Goal: Information Seeking & Learning: Learn about a topic

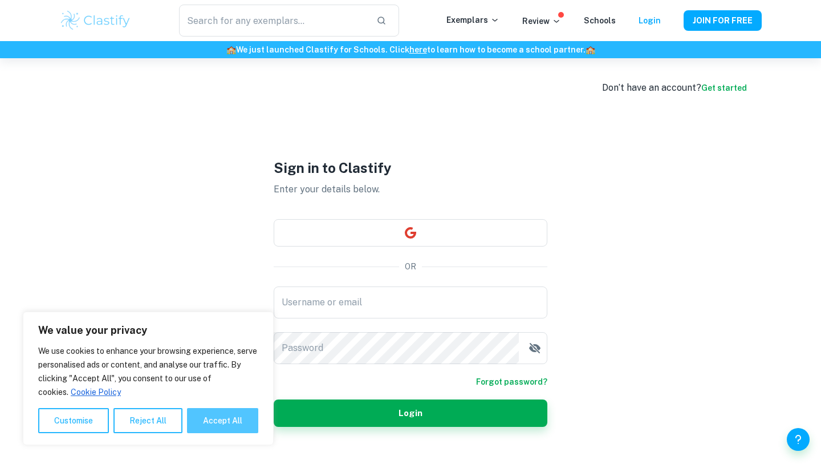
click at [231, 414] on button "Accept All" at bounding box center [222, 420] width 71 height 25
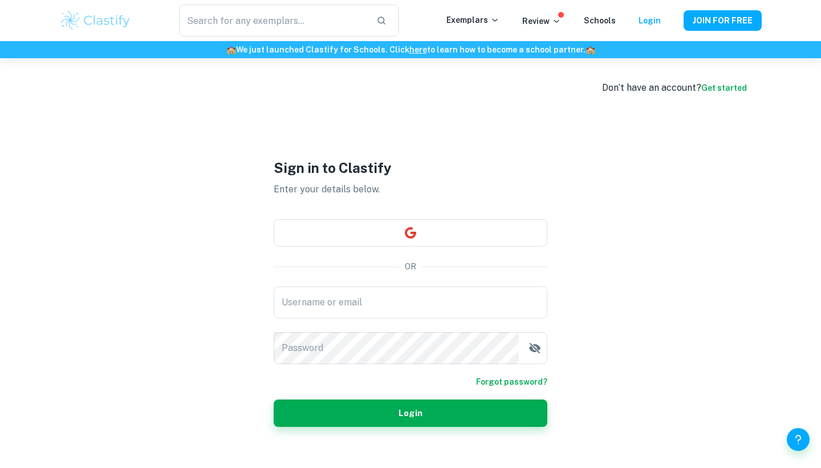
checkbox input "true"
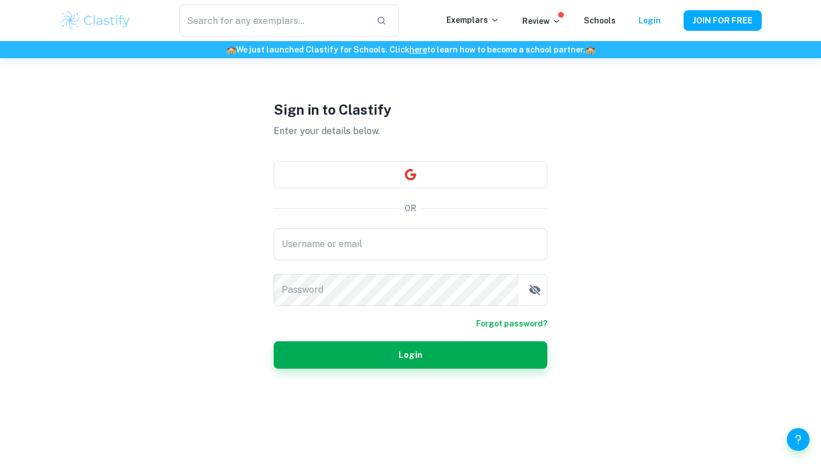
scroll to position [58, 0]
click at [371, 169] on button "button" at bounding box center [411, 174] width 274 height 27
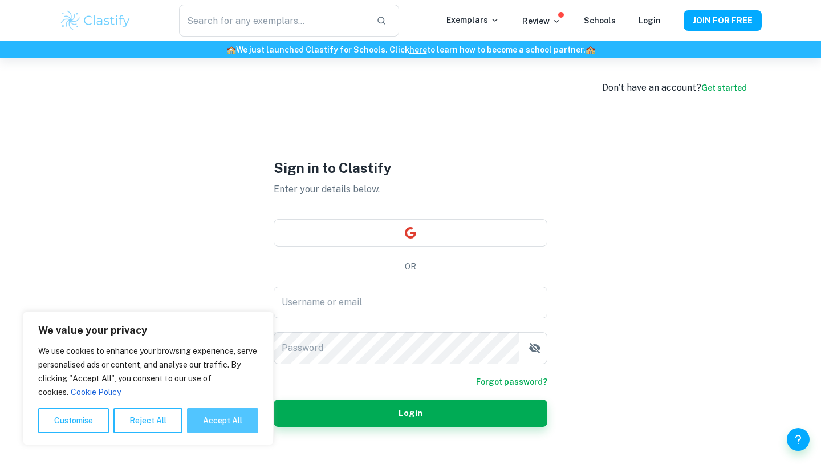
click at [233, 417] on button "Accept All" at bounding box center [222, 420] width 71 height 25
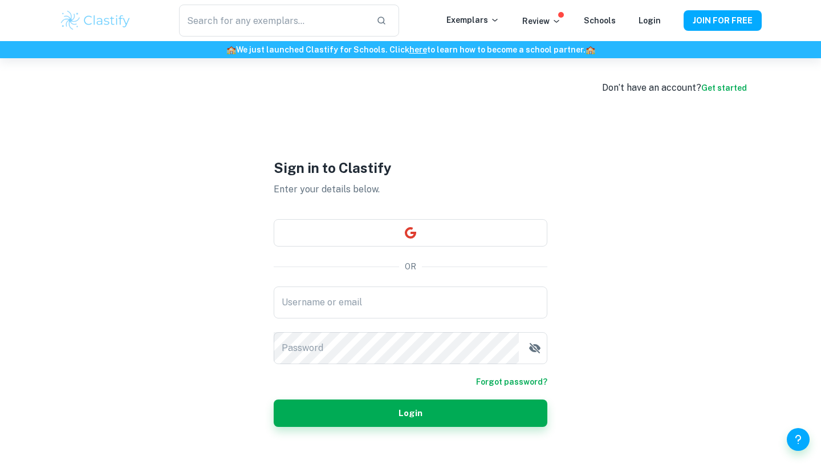
checkbox input "true"
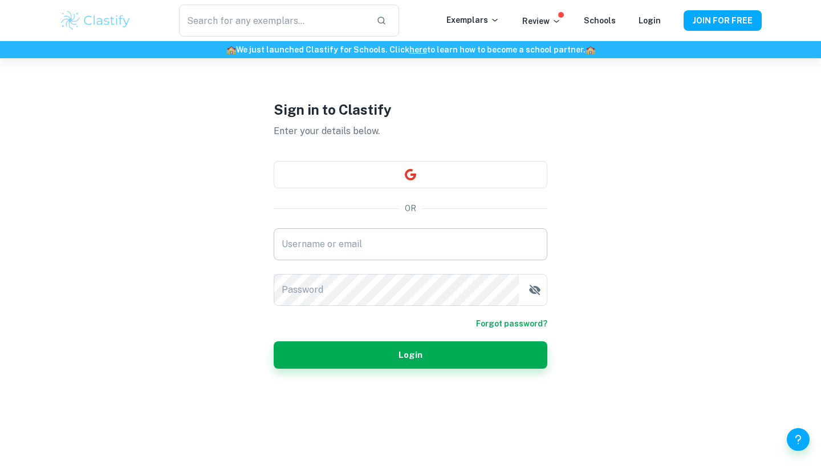
scroll to position [58, 0]
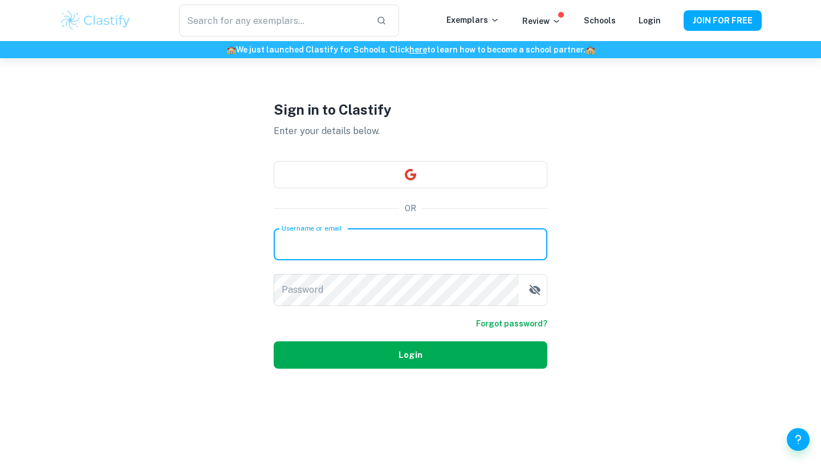
click at [400, 357] on button "Login" at bounding box center [411, 354] width 274 height 27
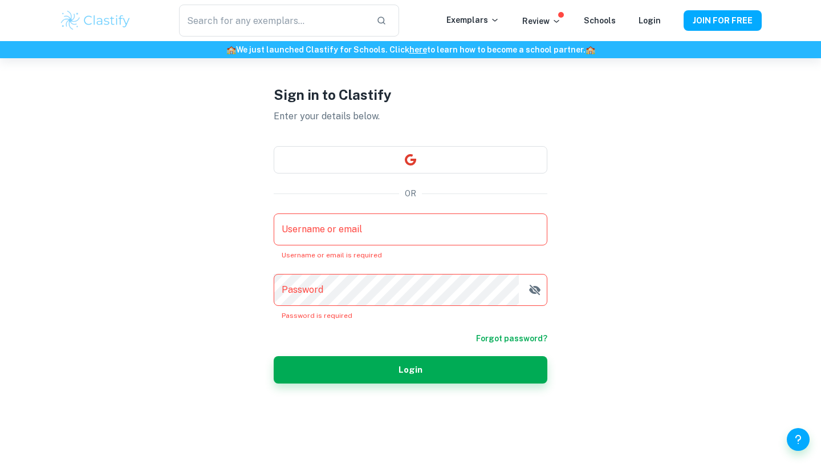
click at [376, 235] on input "Username or email" at bounding box center [411, 229] width 274 height 32
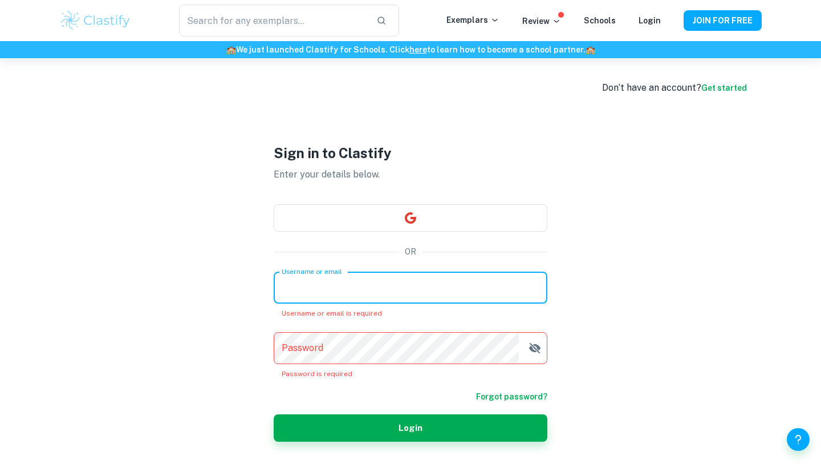
scroll to position [0, 0]
click at [706, 11] on button "JOIN FOR FREE" at bounding box center [723, 20] width 78 height 21
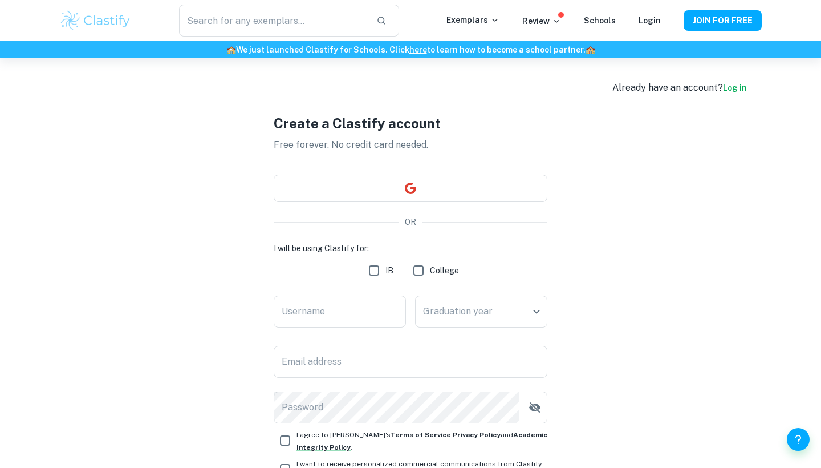
click at [480, 156] on div "Create a Clastify account Free forever. No credit card needed. OR I will be usi…" at bounding box center [411, 312] width 274 height 509
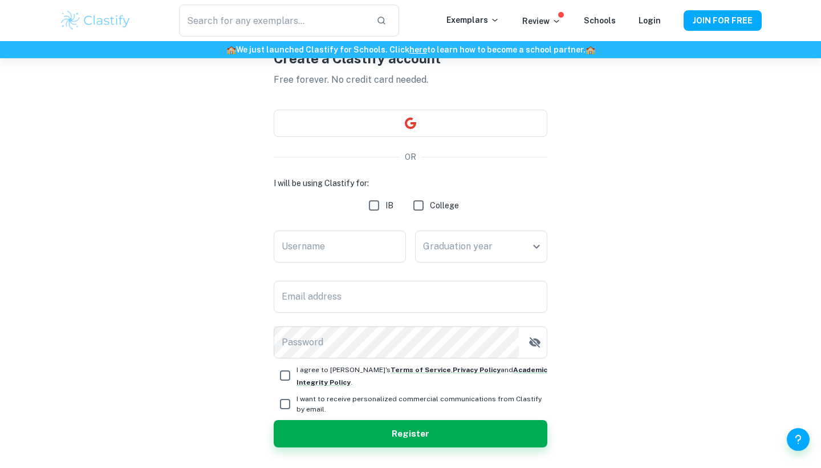
scroll to position [66, 0]
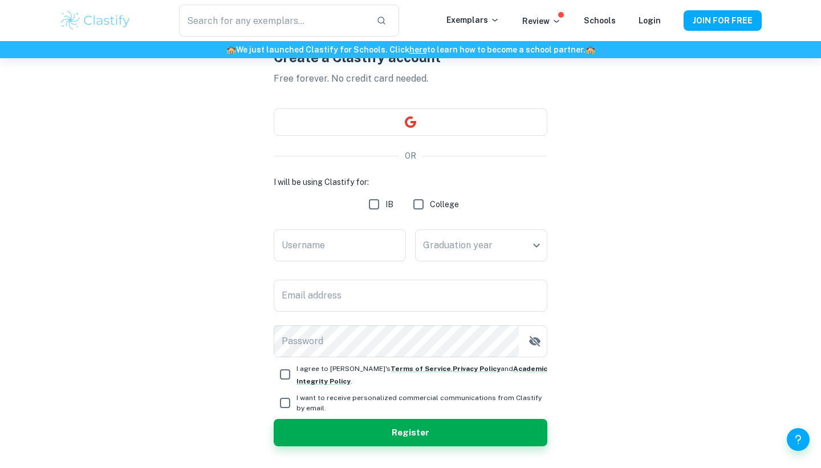
click at [392, 248] on div "I will be using Clastify for: IB College Username Username Graduation year ​ Gr…" at bounding box center [411, 266] width 274 height 181
click at [374, 209] on input "IB" at bounding box center [374, 204] width 23 height 23
checkbox input "true"
click at [327, 253] on input "Username" at bounding box center [340, 245] width 132 height 32
type input "hhhhhhh"
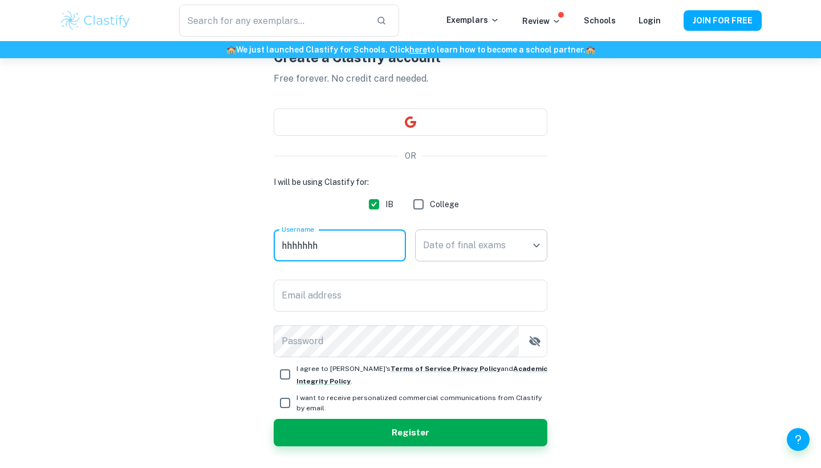
click at [427, 252] on body "We value your privacy We use cookies to enhance your browsing experience, serve…" at bounding box center [410, 226] width 821 height 468
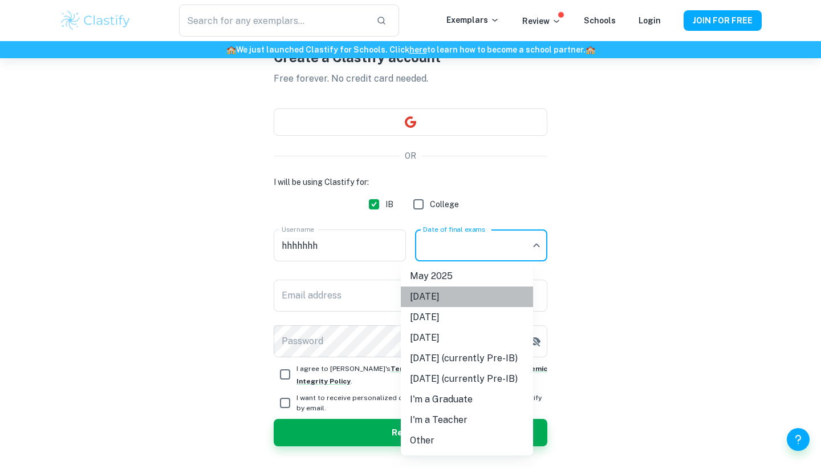
click at [421, 294] on li "[DATE]" at bounding box center [467, 296] width 132 height 21
type input "N25"
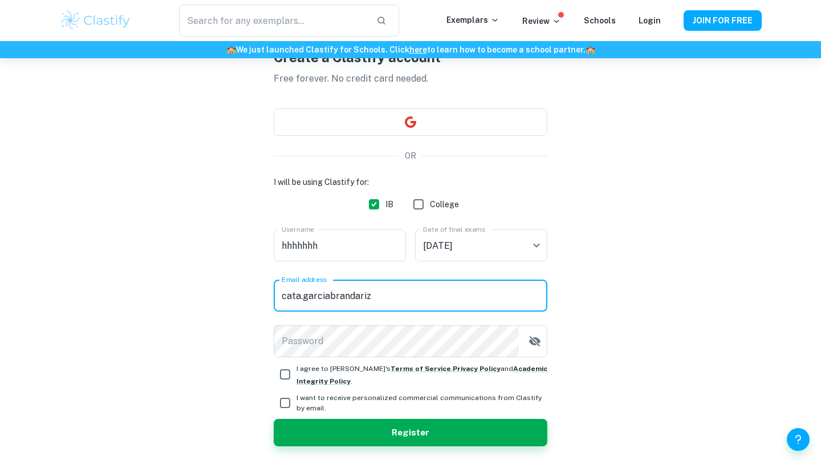
paste input "@"
type input "[EMAIL_ADDRESS][DOMAIN_NAME]"
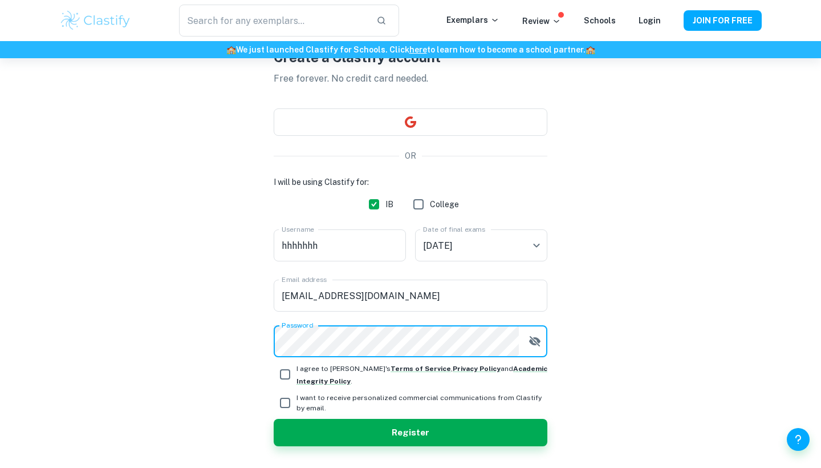
click at [284, 374] on input "I agree to [PERSON_NAME]'s Terms of Service , Privacy Policy and Academic Integ…" at bounding box center [285, 374] width 23 height 23
checkbox input "true"
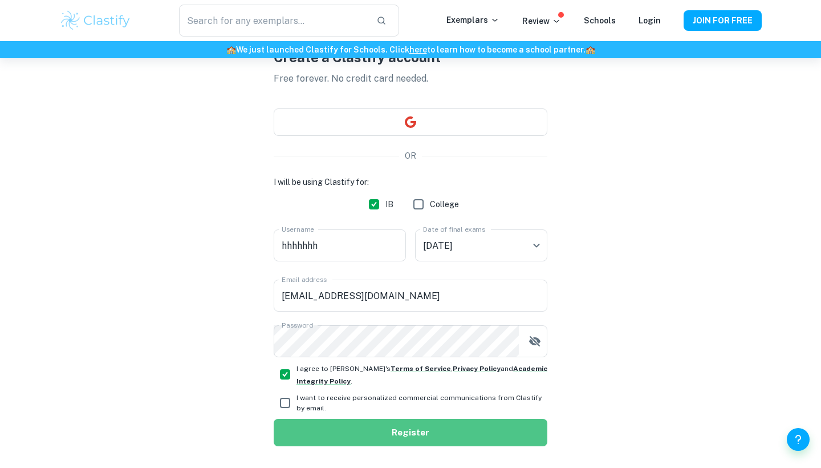
click at [366, 425] on button "Register" at bounding box center [411, 432] width 274 height 27
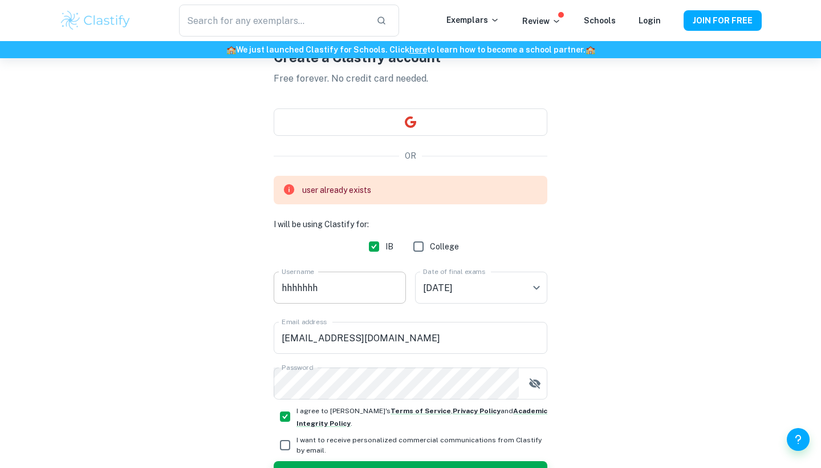
click at [338, 293] on input "hhhhhhh" at bounding box center [340, 287] width 132 height 32
type input "hhhhhh"
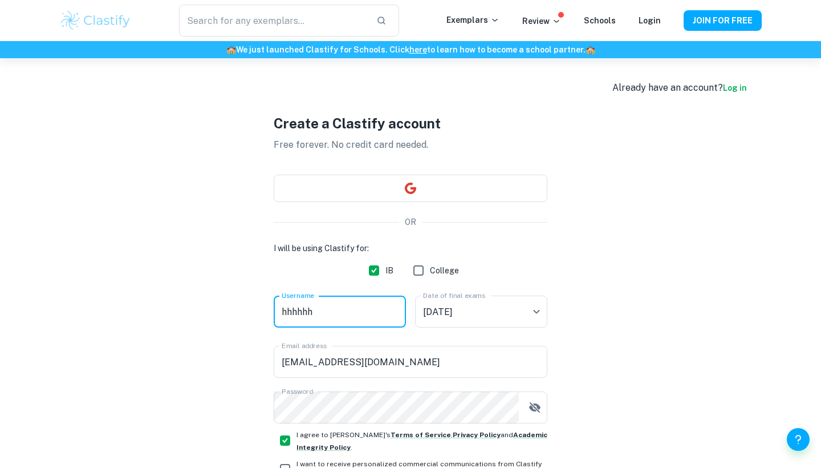
scroll to position [0, 0]
click at [736, 84] on link "Log in" at bounding box center [735, 87] width 24 height 9
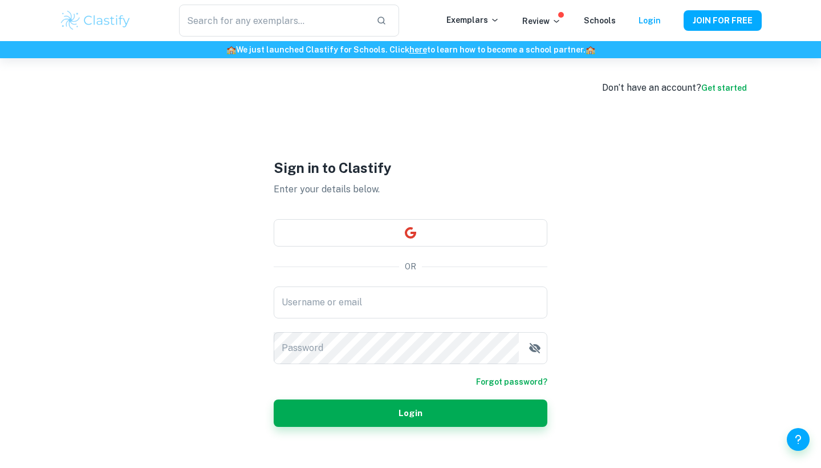
click at [723, 88] on link "Get started" at bounding box center [725, 87] width 46 height 9
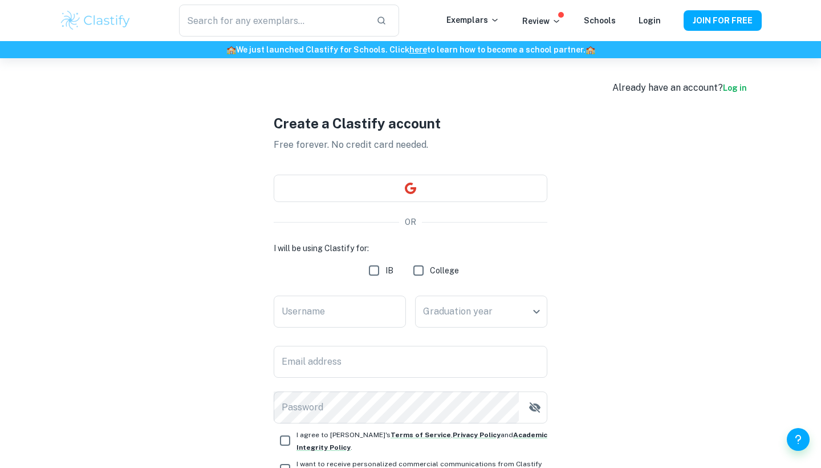
click at [733, 90] on link "Log in" at bounding box center [735, 87] width 24 height 9
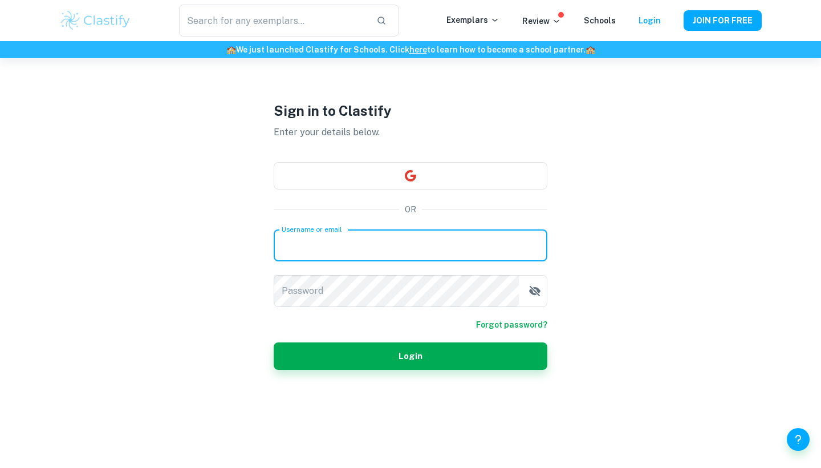
scroll to position [54, 0]
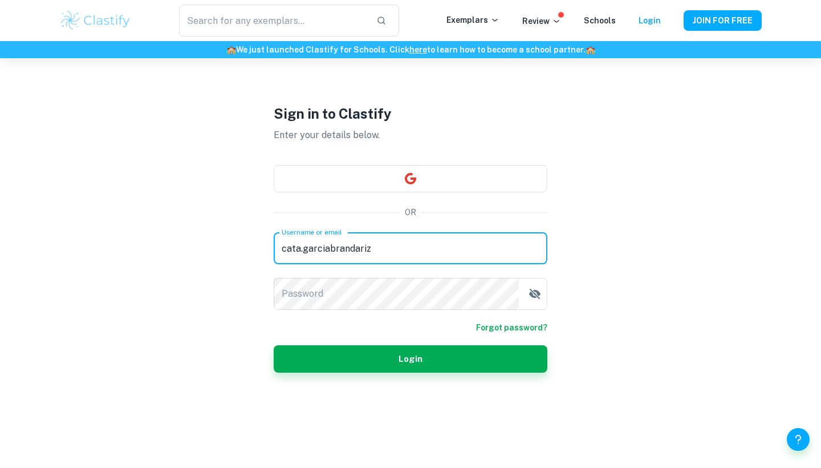
paste input "@"
type input "[EMAIL_ADDRESS][DOMAIN_NAME]"
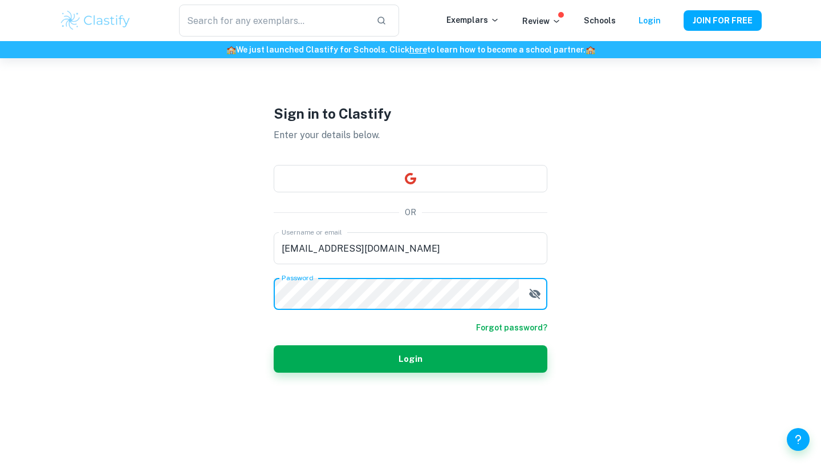
click at [537, 290] on icon "button" at bounding box center [535, 294] width 14 height 14
click at [359, 342] on form "Username or email [EMAIL_ADDRESS][DOMAIN_NAME] Username or email Password Passw…" at bounding box center [411, 302] width 274 height 140
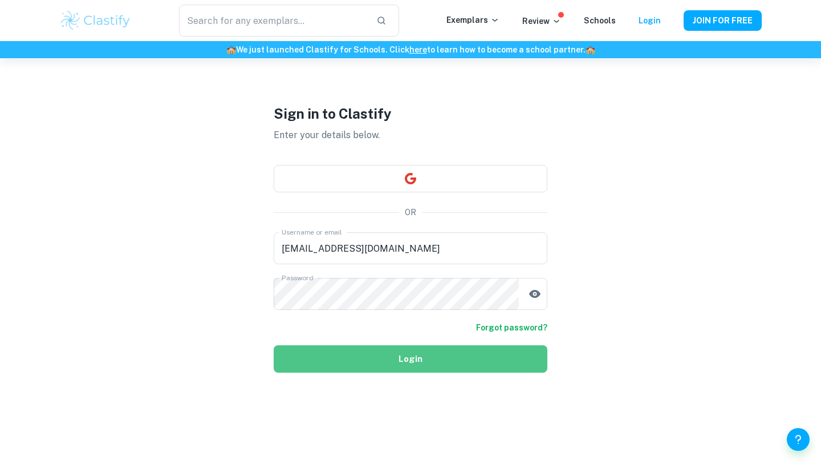
click at [356, 351] on button "Login" at bounding box center [411, 358] width 274 height 27
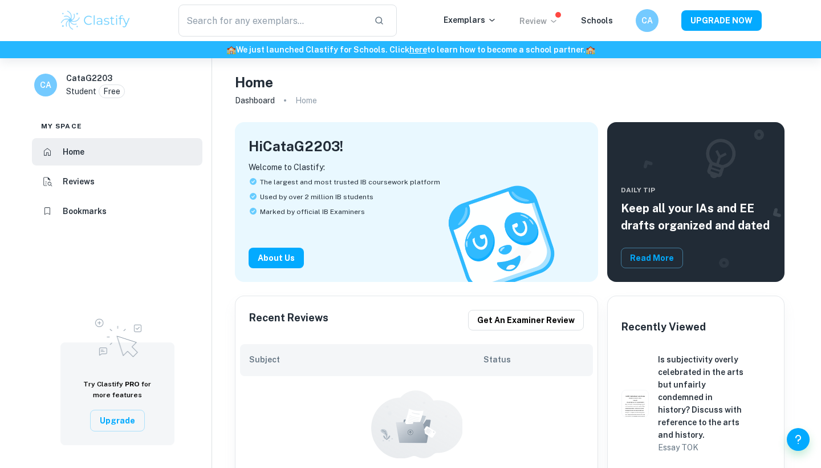
click at [536, 22] on p "Review" at bounding box center [539, 21] width 39 height 13
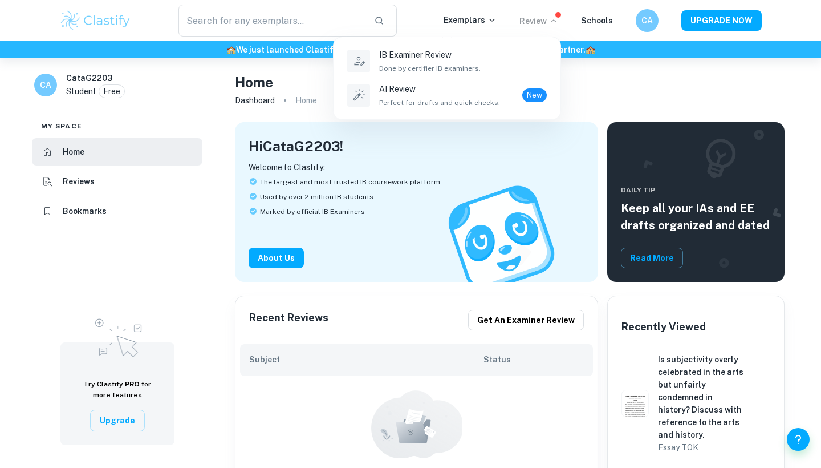
click at [480, 17] on div at bounding box center [410, 234] width 821 height 468
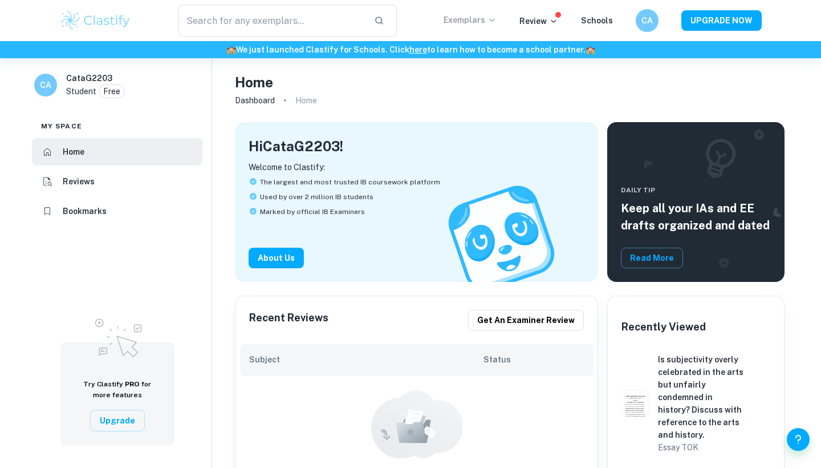
click at [483, 18] on p "Exemplars" at bounding box center [470, 20] width 53 height 13
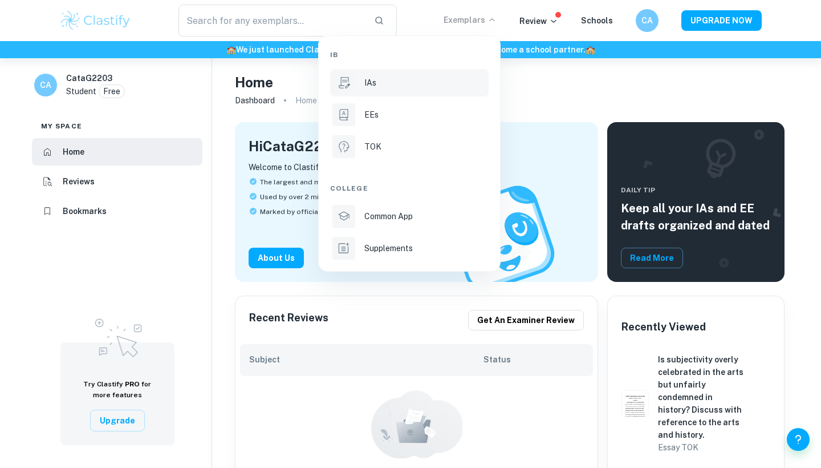
click at [419, 81] on div "IAs" at bounding box center [425, 82] width 122 height 13
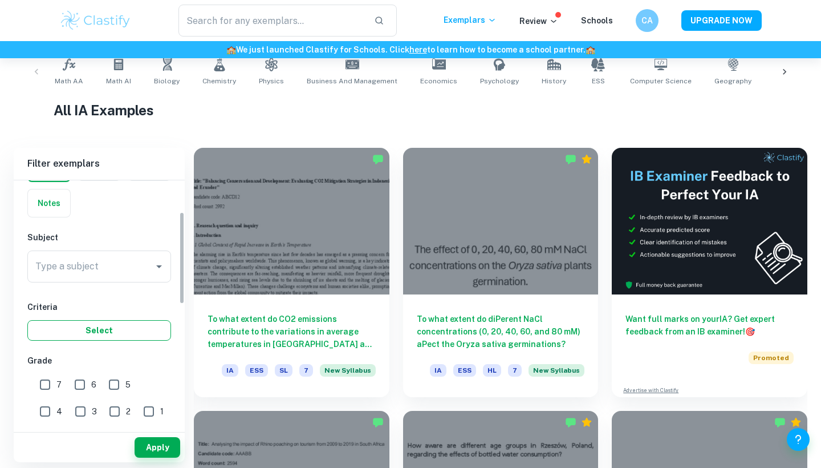
scroll to position [63, 0]
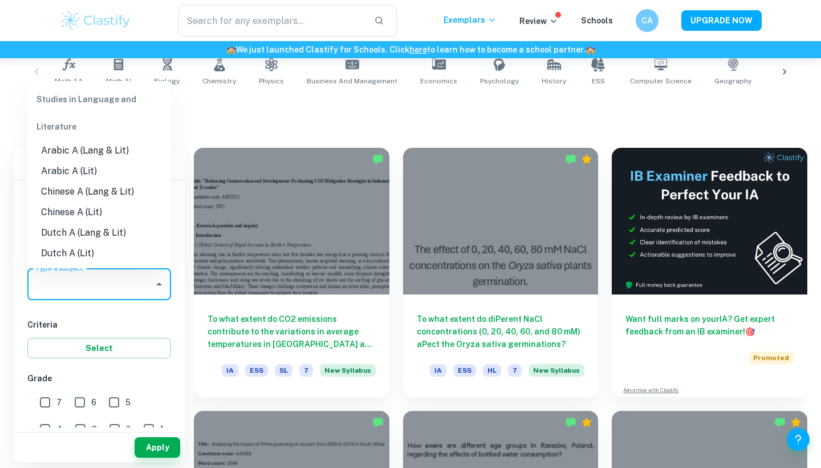
click at [98, 285] on input "Type a subject" at bounding box center [91, 284] width 116 height 22
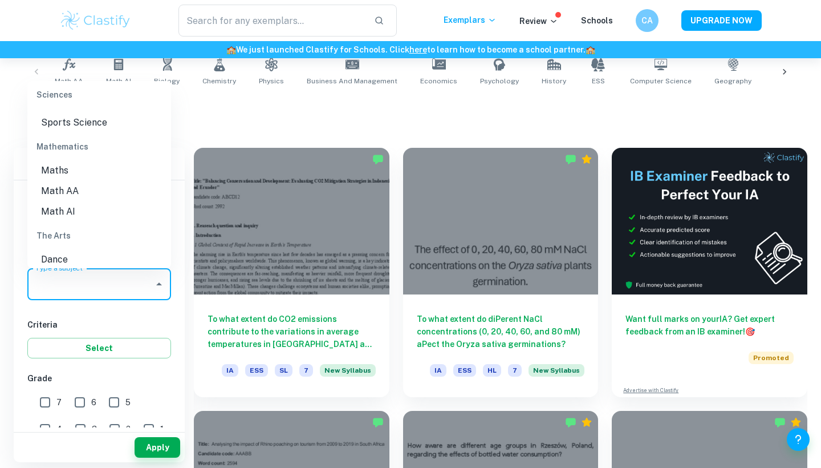
scroll to position [1502, 0]
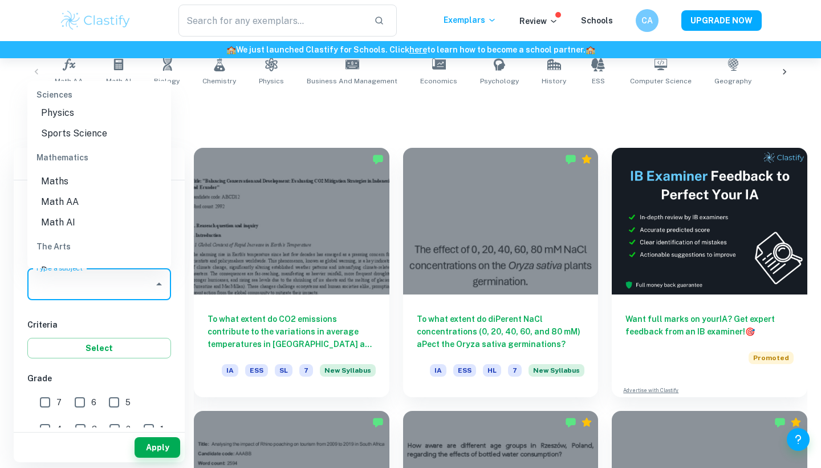
click at [75, 192] on li "Math AA" at bounding box center [99, 202] width 144 height 21
type input "Math AA"
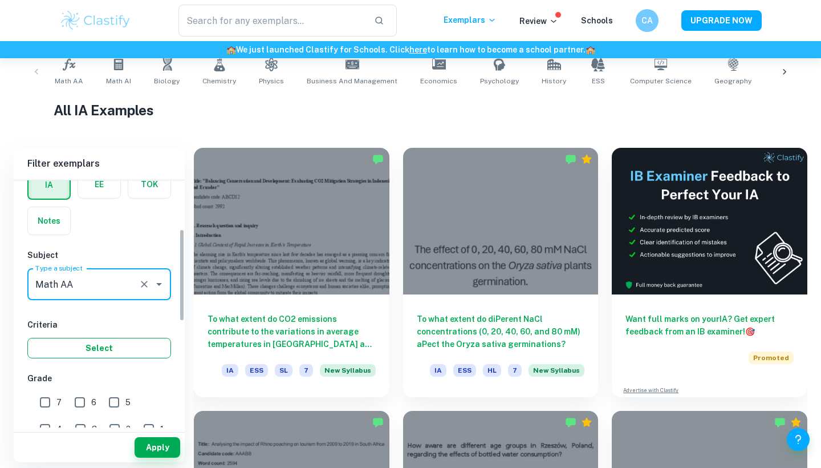
scroll to position [151, 0]
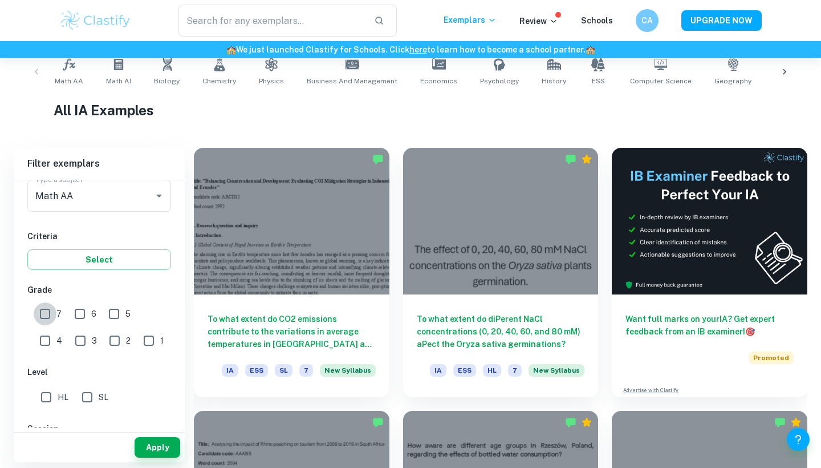
click at [46, 314] on input "7" at bounding box center [45, 313] width 23 height 23
checkbox input "true"
click at [48, 392] on input "HL" at bounding box center [46, 397] width 23 height 23
checkbox input "true"
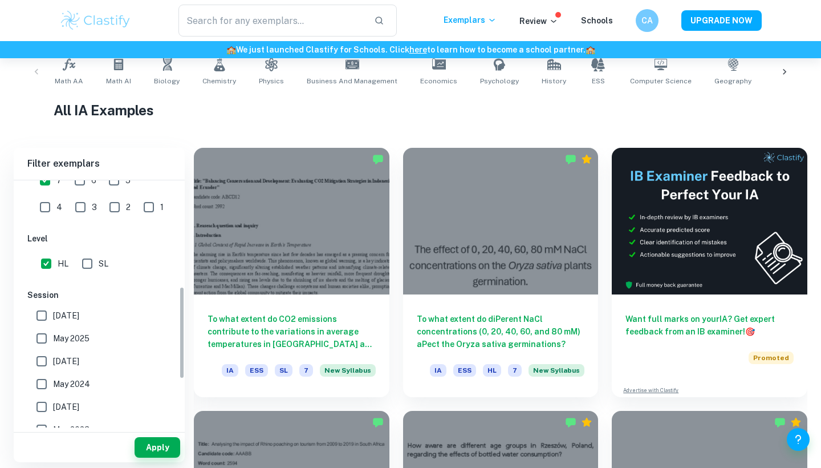
scroll to position [283, 0]
click at [62, 316] on span "[DATE]" at bounding box center [66, 316] width 26 height 13
click at [53, 316] on input "[DATE]" at bounding box center [41, 316] width 23 height 23
checkbox input "true"
click at [61, 332] on label "May 2025" at bounding box center [96, 339] width 132 height 23
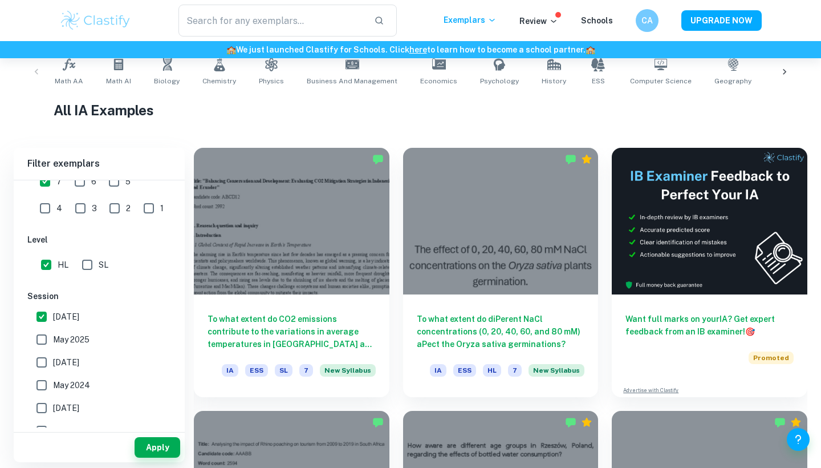
click at [53, 332] on input "May 2025" at bounding box center [41, 339] width 23 height 23
checkbox input "true"
click at [62, 356] on span "[DATE]" at bounding box center [66, 362] width 26 height 13
click at [53, 355] on input "[DATE]" at bounding box center [41, 362] width 23 height 23
checkbox input "true"
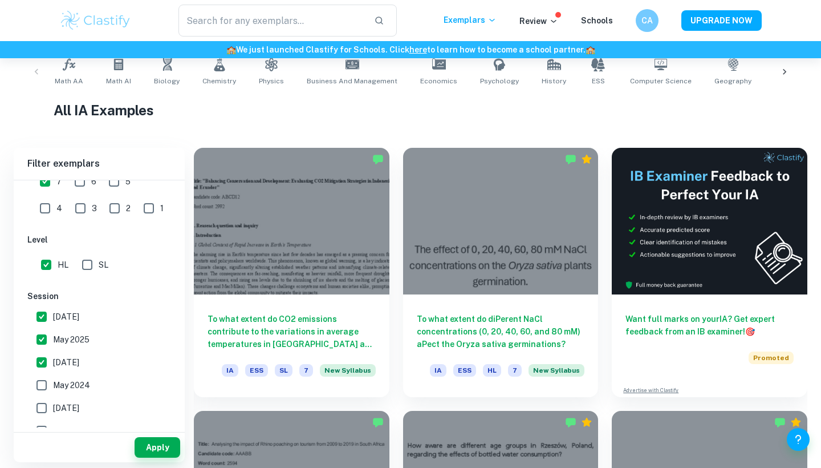
click at [62, 384] on span "May 2024" at bounding box center [71, 385] width 37 height 13
click at [53, 384] on input "May 2024" at bounding box center [41, 385] width 23 height 23
checkbox input "true"
click at [79, 408] on span "[DATE]" at bounding box center [66, 408] width 26 height 13
click at [53, 408] on input "[DATE]" at bounding box center [41, 407] width 23 height 23
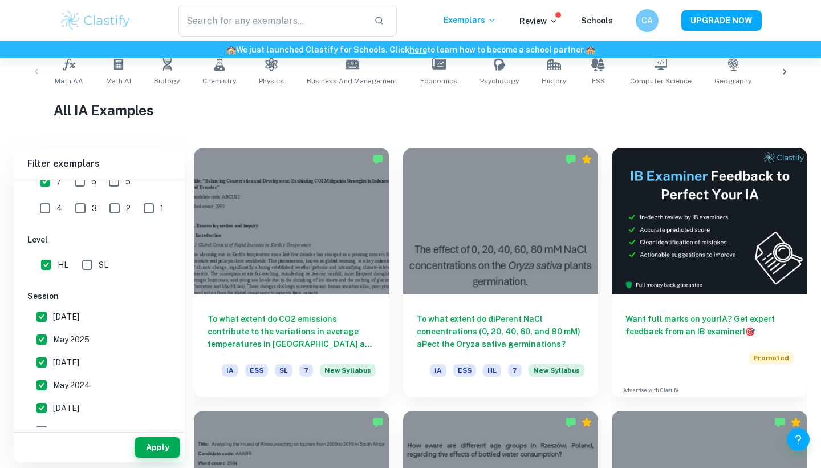
click at [79, 407] on span "[DATE]" at bounding box center [66, 408] width 26 height 13
click at [53, 407] on input "[DATE]" at bounding box center [41, 407] width 23 height 23
checkbox input "false"
click at [171, 449] on button "Apply" at bounding box center [158, 447] width 46 height 21
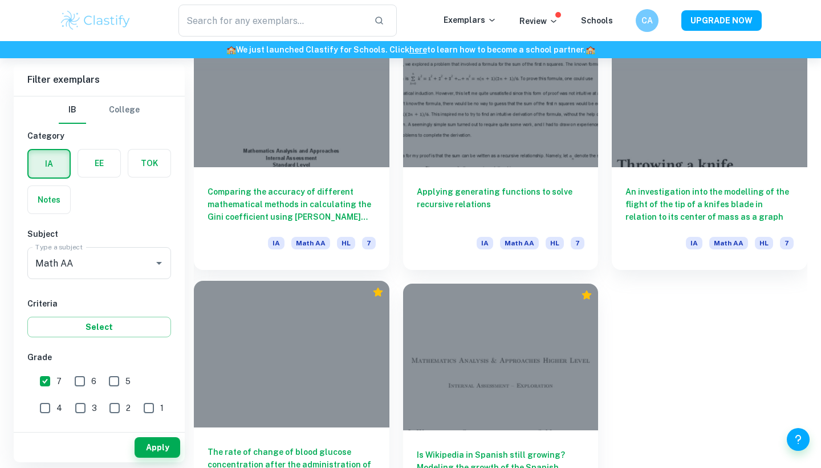
scroll to position [1016, 0]
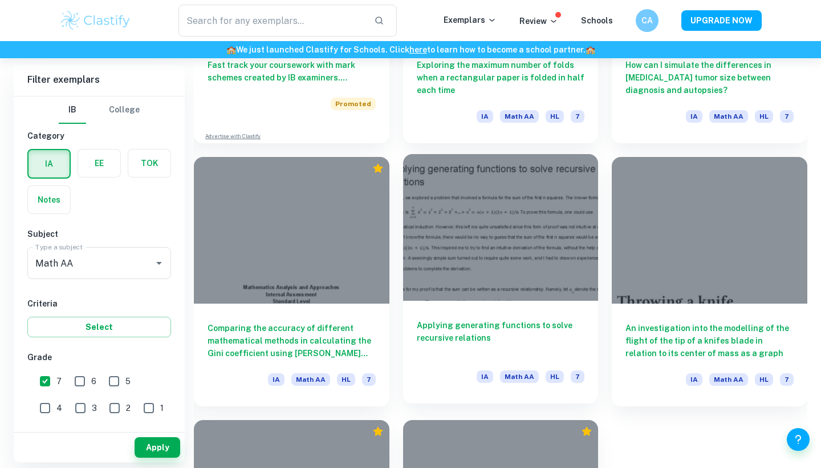
click at [526, 259] on div at bounding box center [501, 227] width 196 height 147
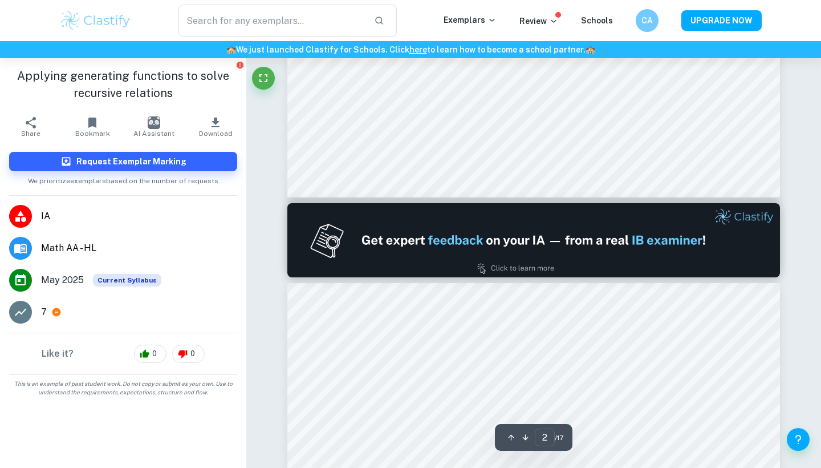
type input "1"
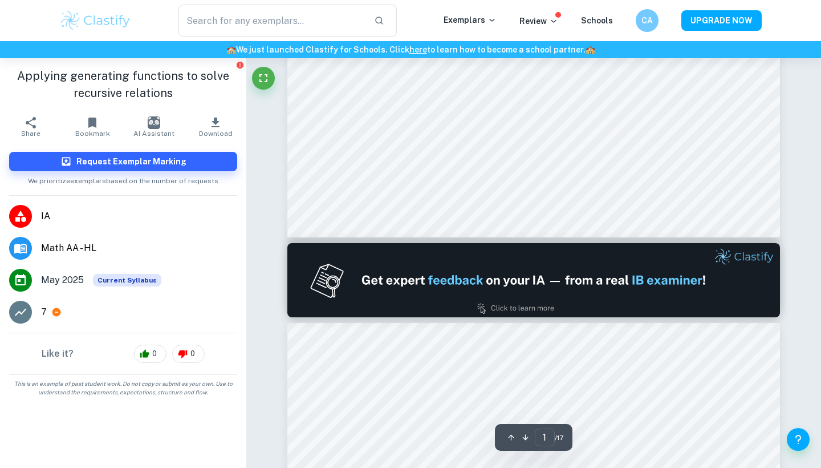
scroll to position [530, 0]
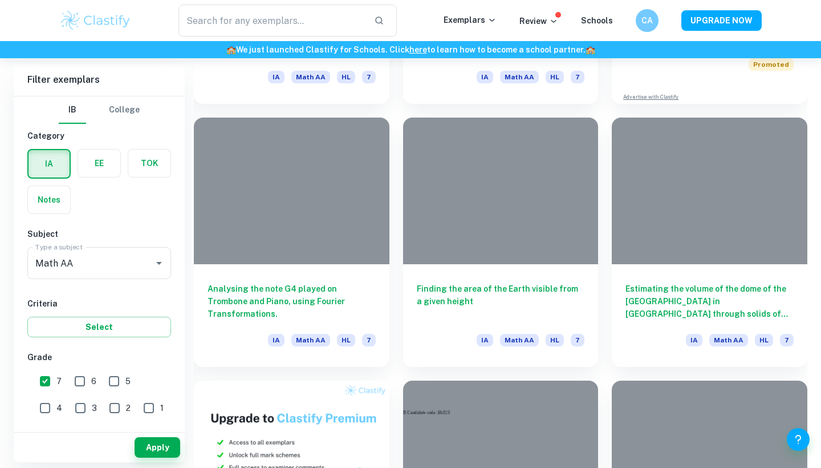
scroll to position [1016, 0]
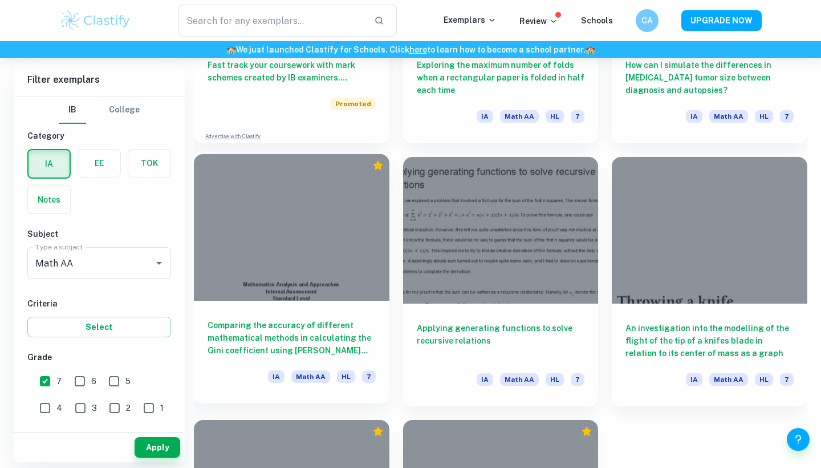
click at [333, 236] on div at bounding box center [292, 227] width 196 height 147
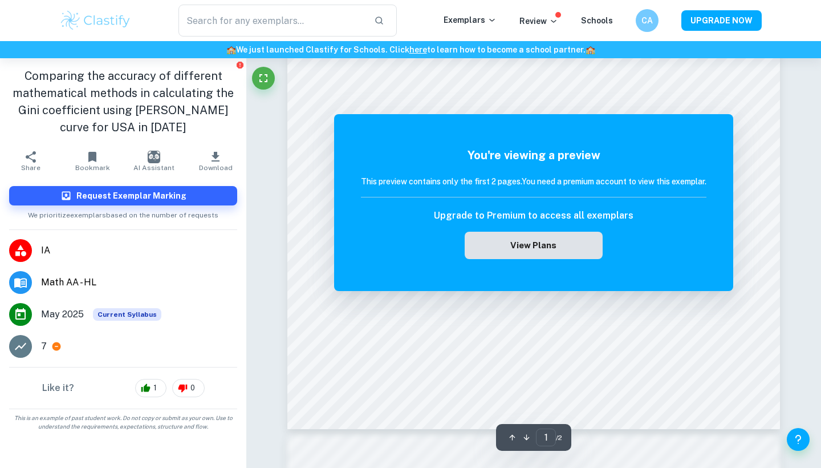
scroll to position [1, 0]
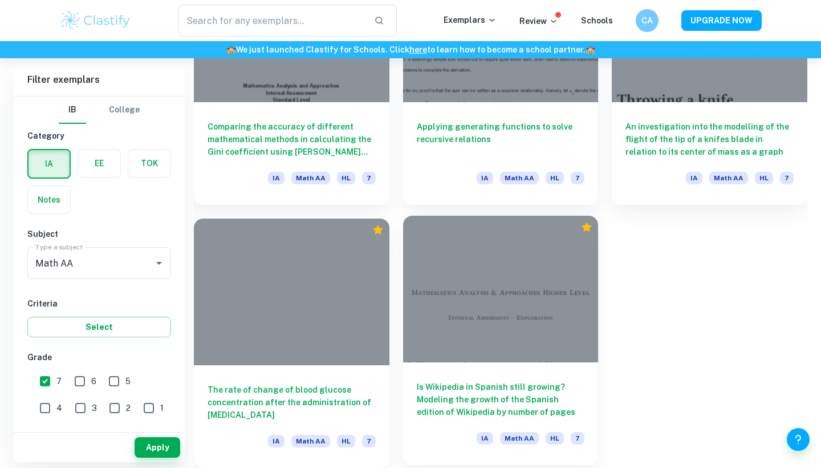
scroll to position [1207, 0]
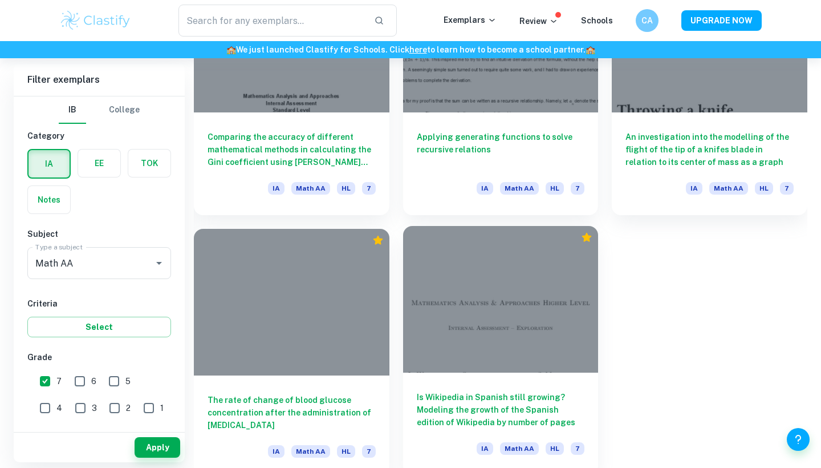
click at [450, 315] on div at bounding box center [501, 299] width 196 height 147
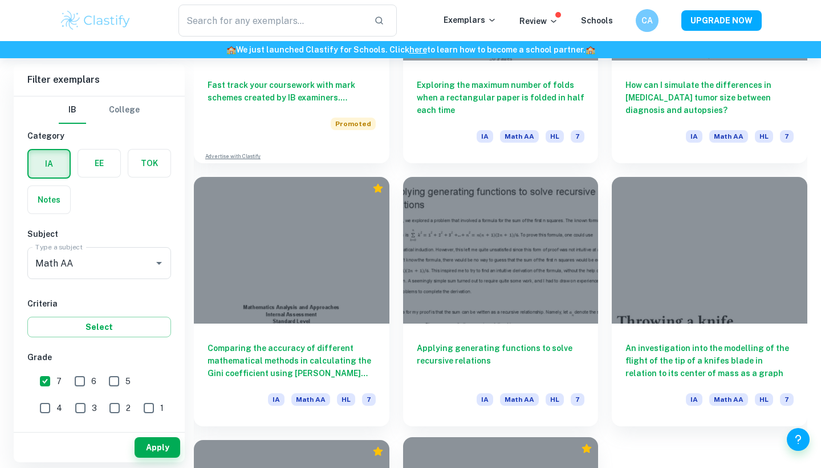
scroll to position [988, 0]
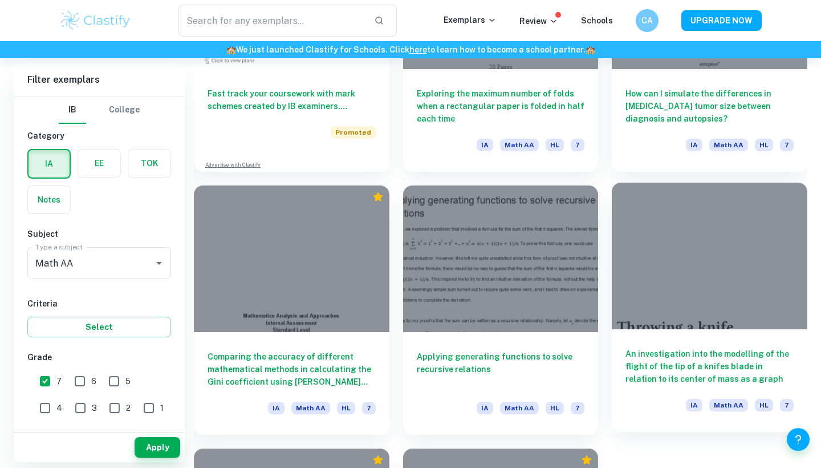
click at [674, 279] on div at bounding box center [710, 256] width 196 height 147
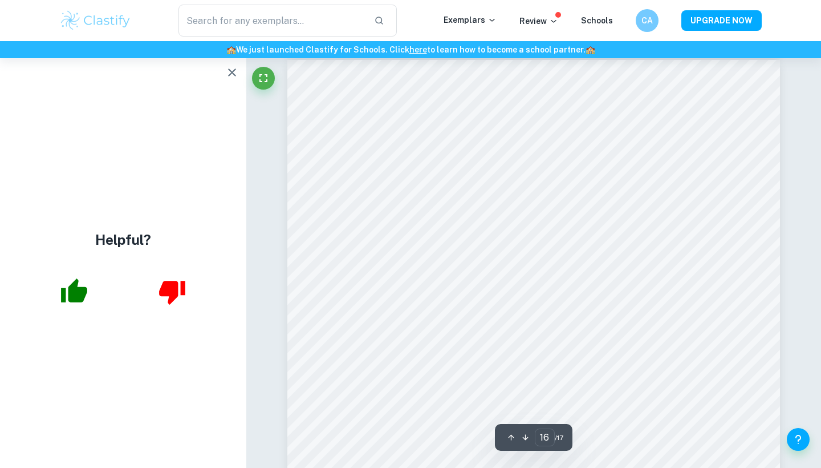
scroll to position [10867, 0]
click at [231, 69] on icon "button" at bounding box center [232, 73] width 14 height 14
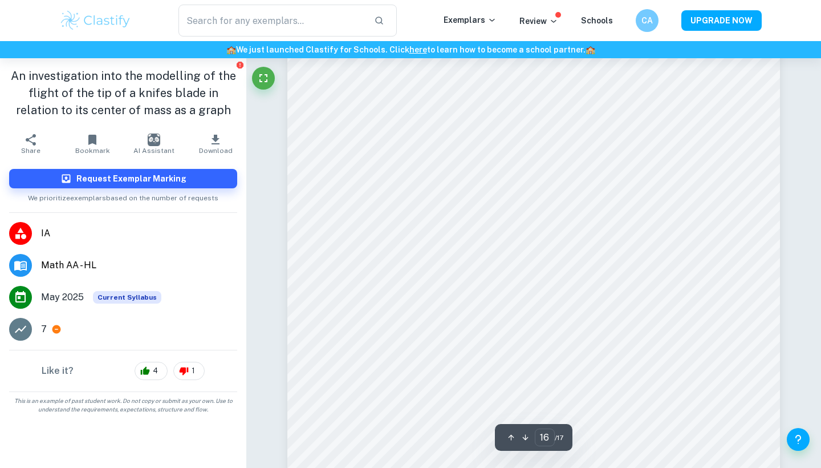
scroll to position [11135, 0]
type input "13"
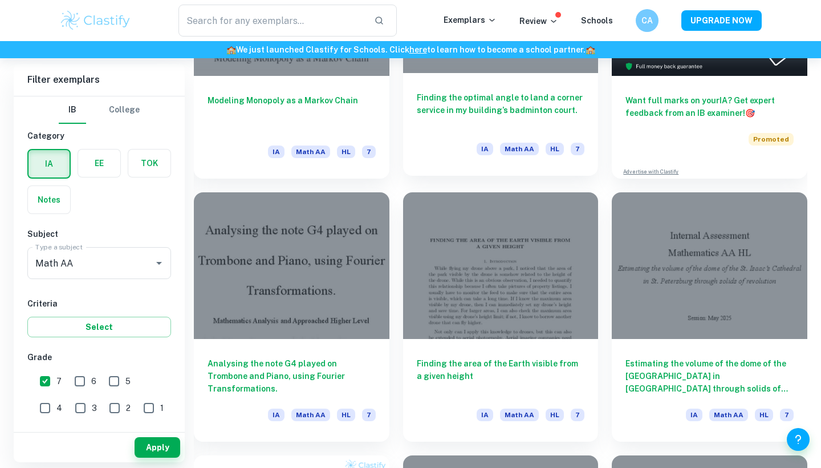
scroll to position [456, 0]
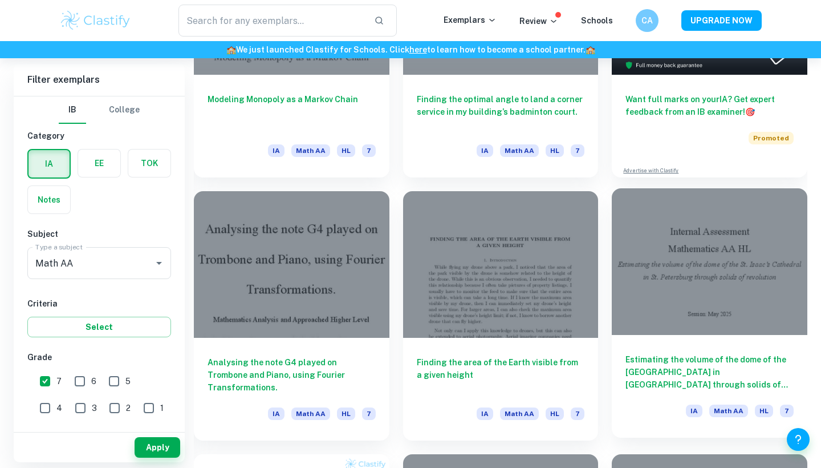
click at [645, 278] on div at bounding box center [710, 261] width 196 height 147
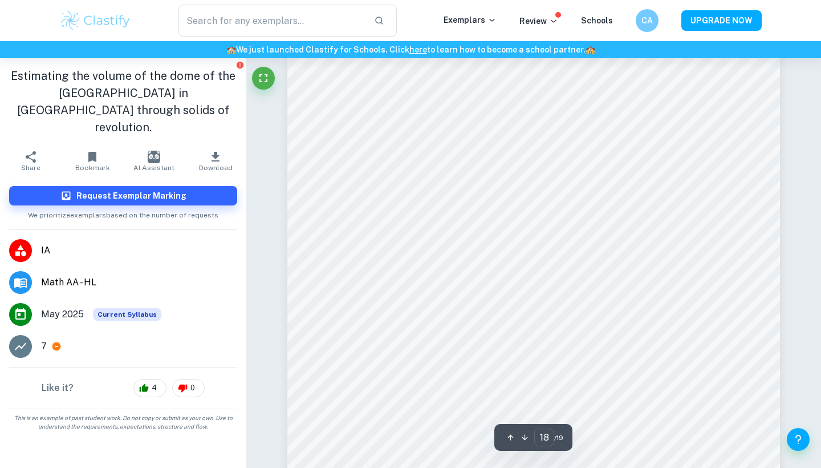
scroll to position [12442, 0]
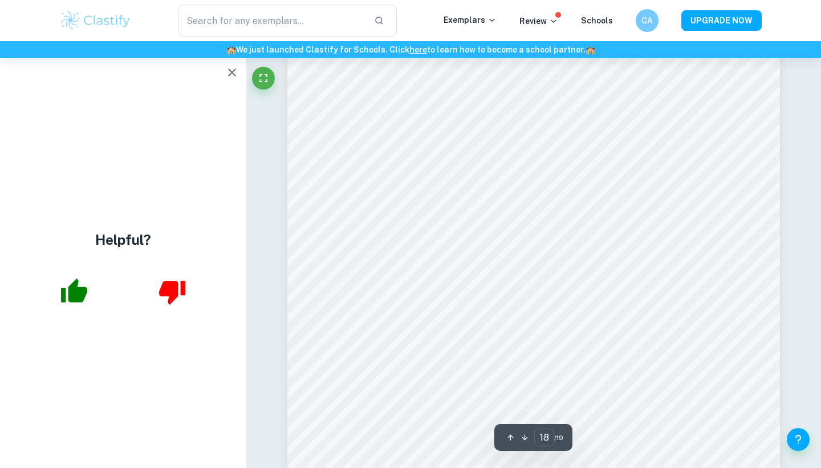
click at [233, 71] on icon "button" at bounding box center [232, 73] width 14 height 14
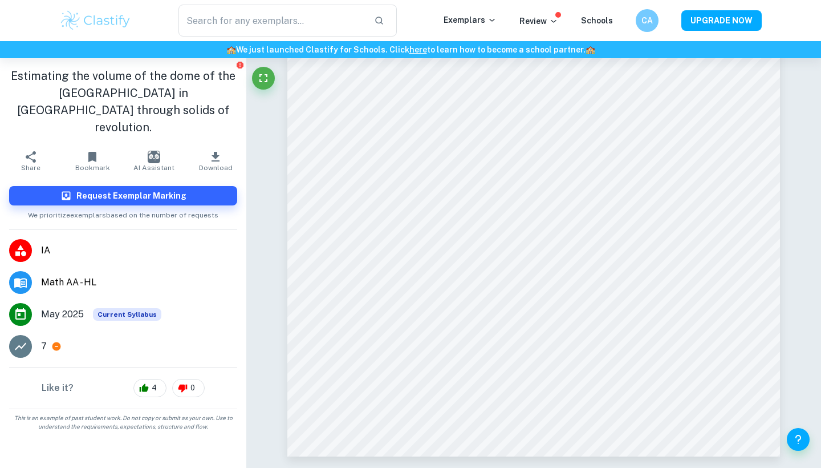
scroll to position [13260, 0]
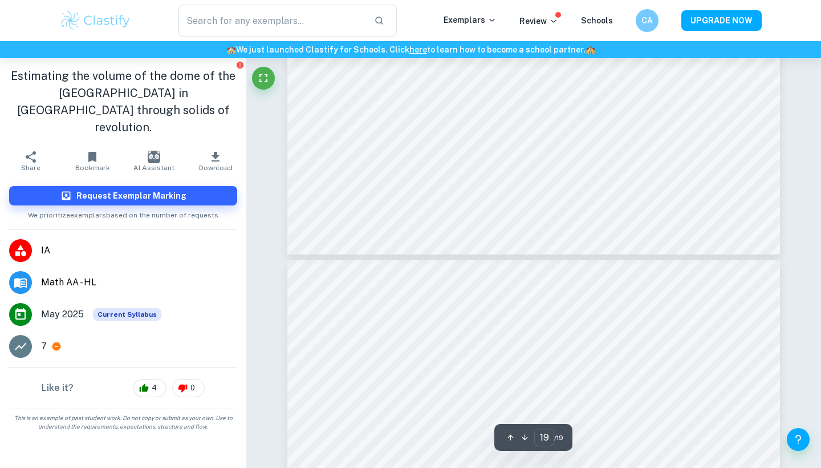
type input "18"
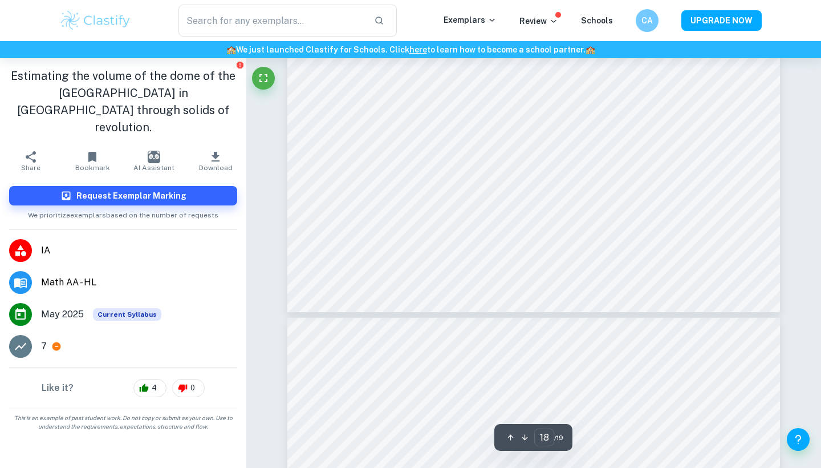
scroll to position [12701, 0]
